Goal: Find specific page/section: Find specific page/section

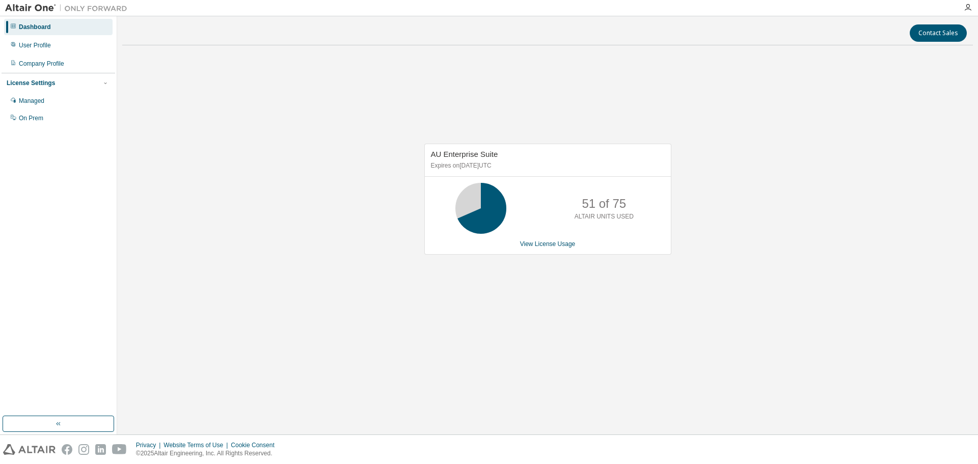
click at [749, 138] on div "AU Enterprise Suite Expires on November 30, 2025 UTC 51 of 75 ALTAIR UNITS USED…" at bounding box center [547, 203] width 851 height 301
